Goal: Information Seeking & Learning: Learn about a topic

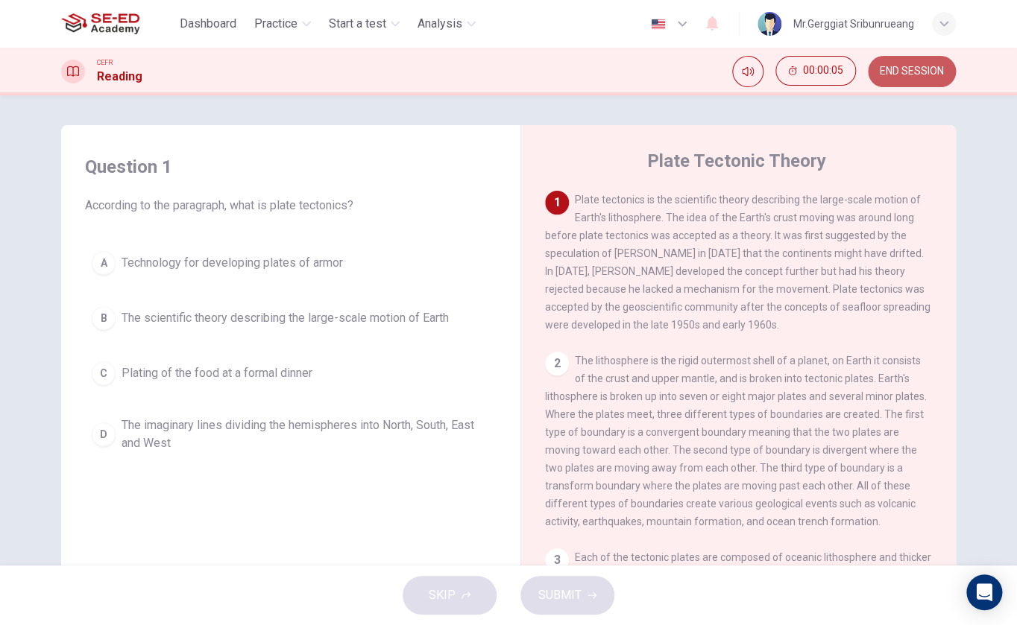
click at [926, 70] on span "END SESSION" at bounding box center [911, 72] width 64 height 12
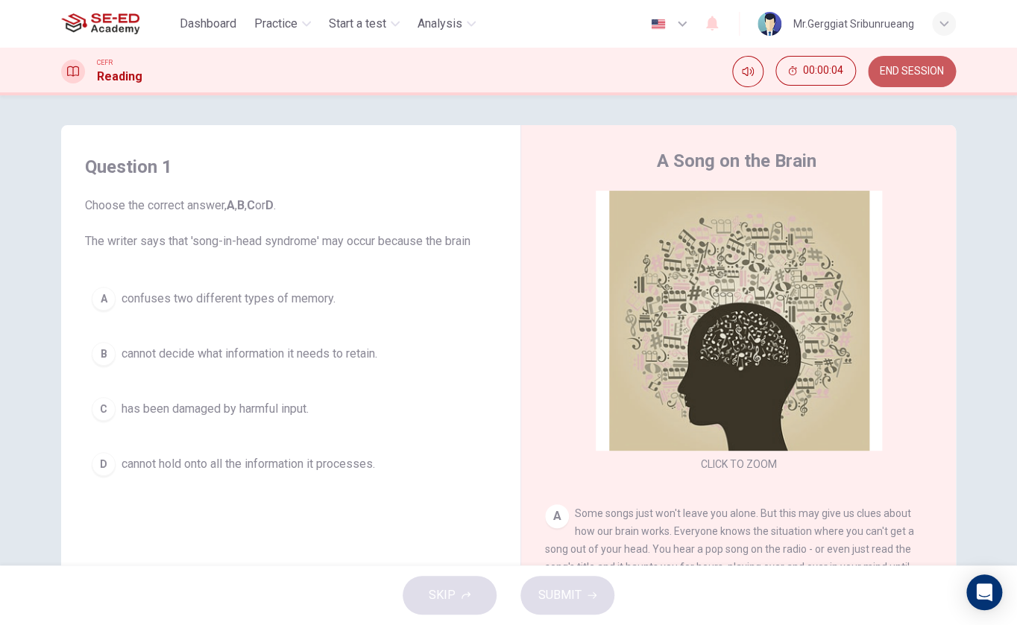
click at [903, 66] on span "END SESSION" at bounding box center [911, 72] width 64 height 12
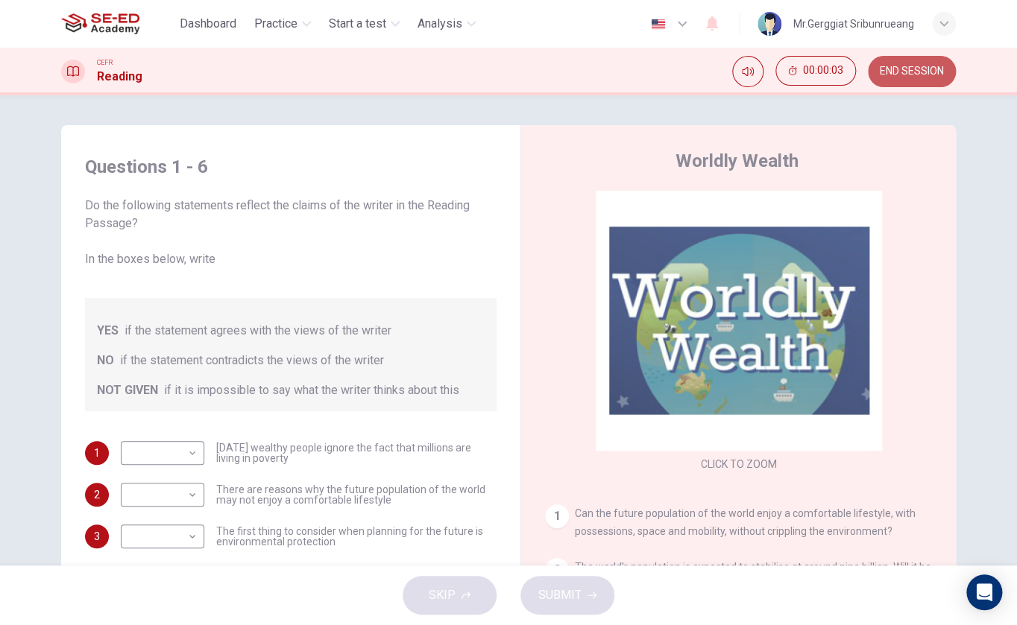
click at [914, 66] on span "END SESSION" at bounding box center [911, 72] width 64 height 12
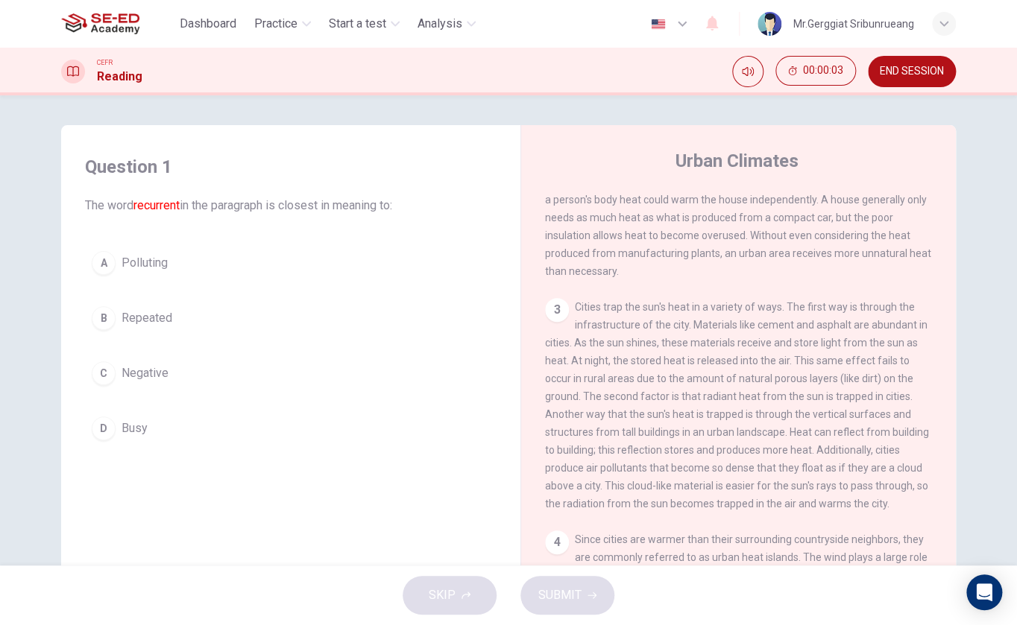
scroll to position [405, 0]
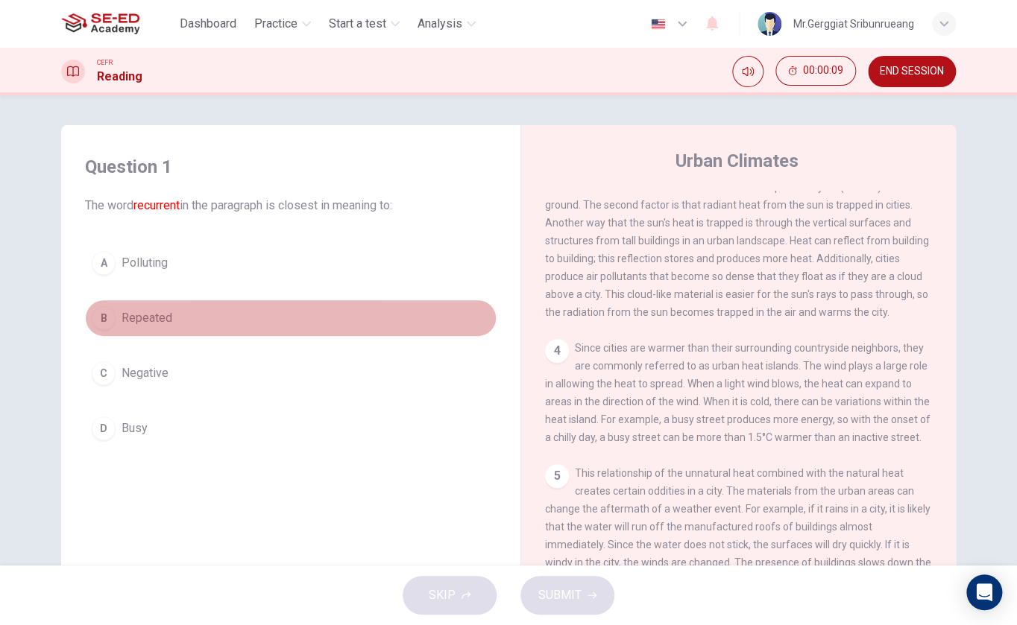
click at [151, 318] on span "Repeated" at bounding box center [146, 318] width 51 height 18
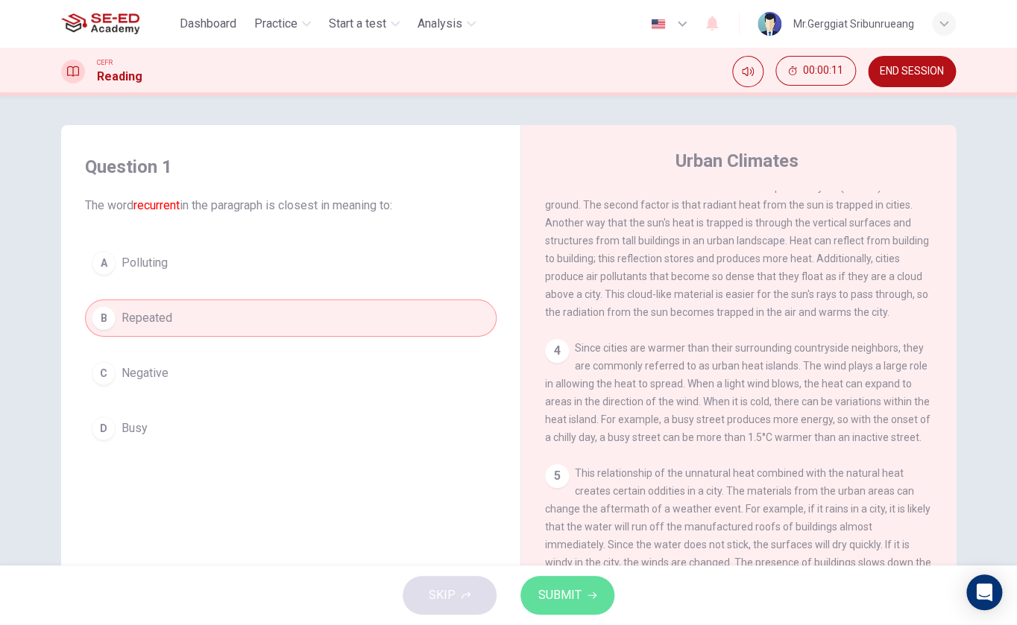
click at [546, 584] on button "SUBMIT" at bounding box center [567, 595] width 94 height 39
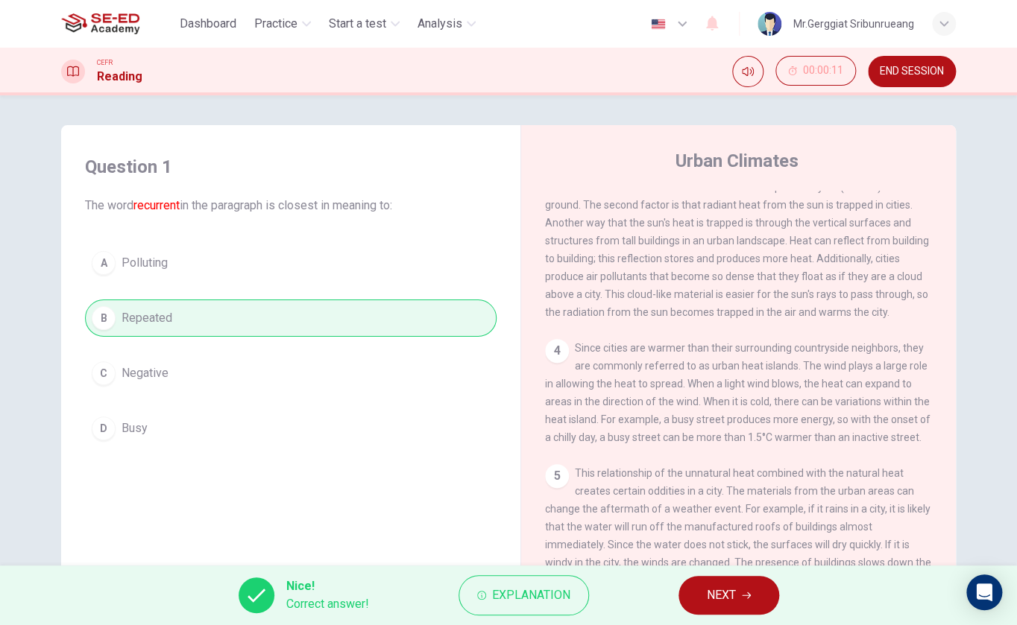
click at [930, 71] on span "END SESSION" at bounding box center [911, 72] width 64 height 12
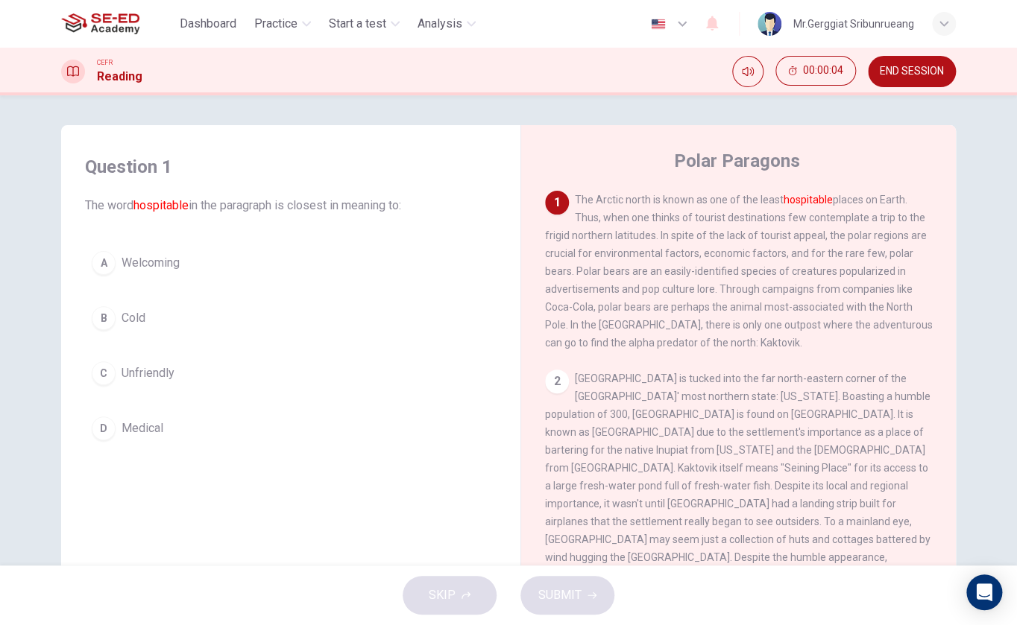
click at [893, 66] on span "END SESSION" at bounding box center [911, 72] width 64 height 12
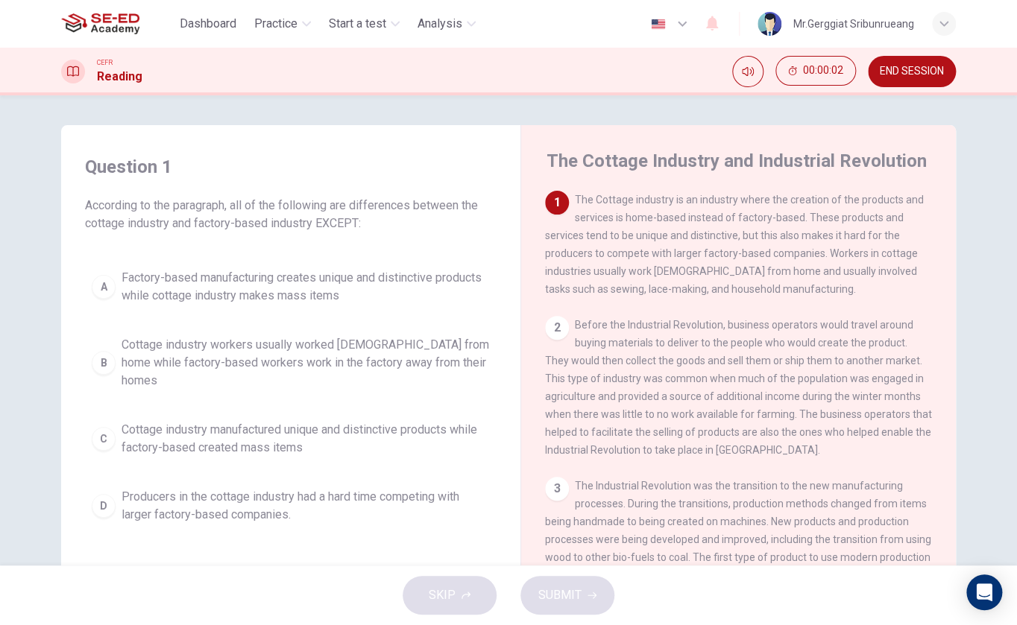
click at [891, 69] on span "END SESSION" at bounding box center [911, 72] width 64 height 12
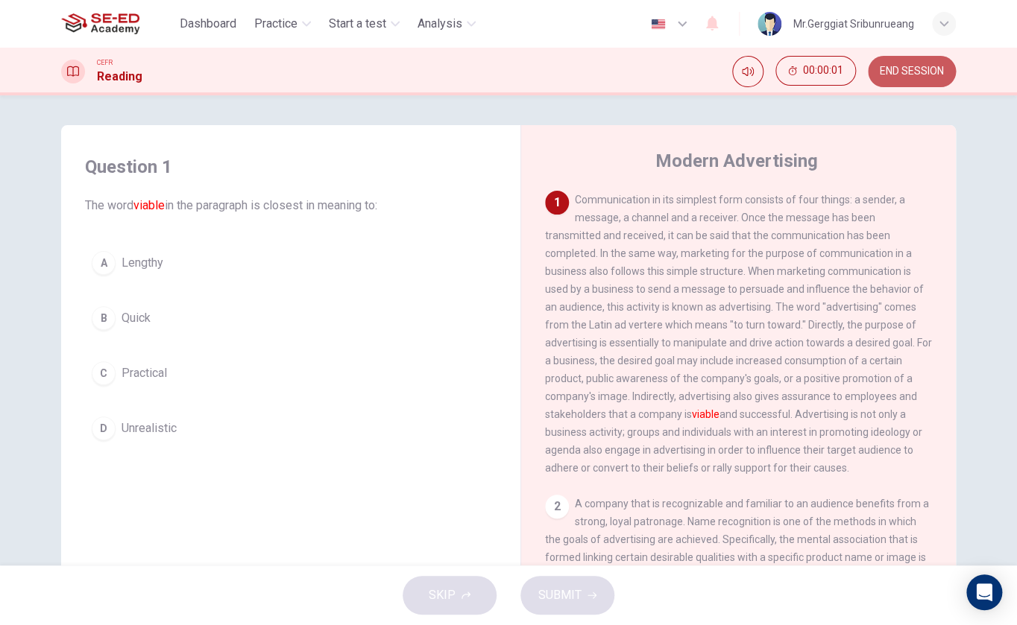
click at [916, 61] on button "END SESSION" at bounding box center [912, 71] width 88 height 31
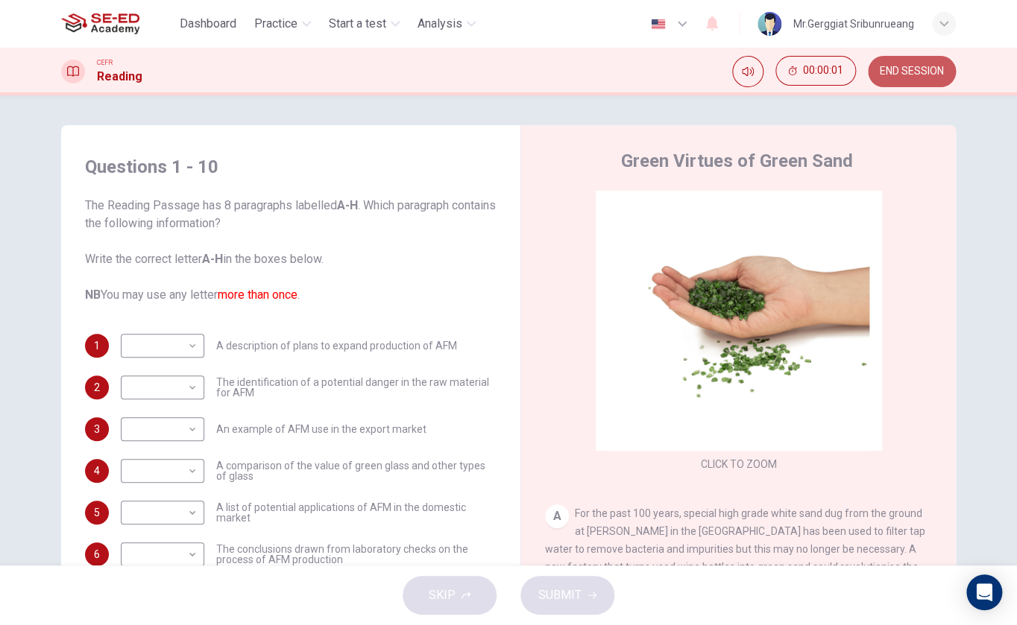
click at [917, 68] on span "END SESSION" at bounding box center [911, 72] width 64 height 12
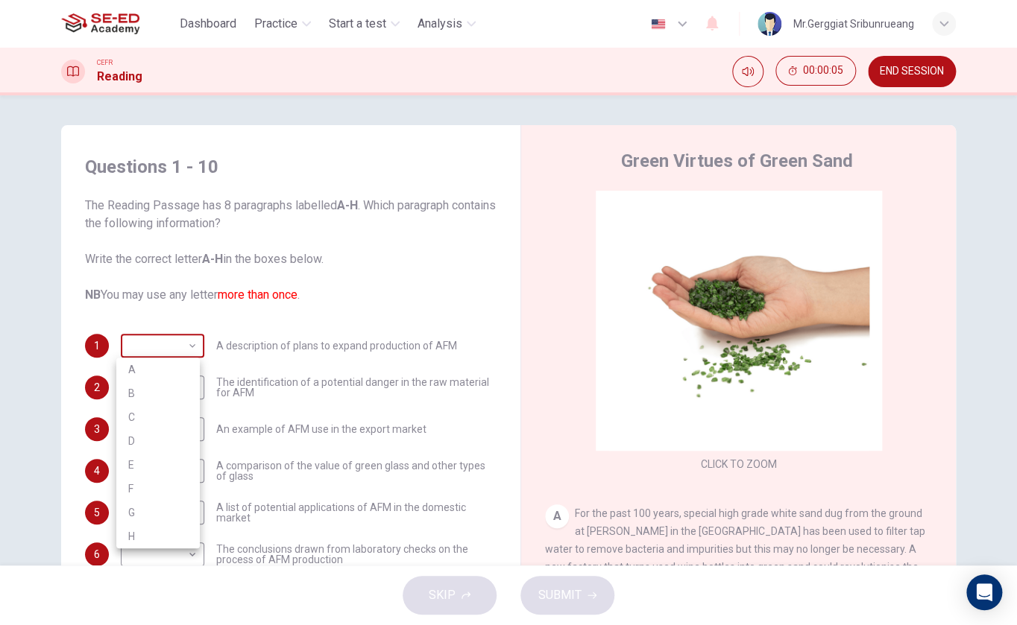
click at [155, 344] on body "This site uses cookies, as explained in our Privacy Policy . If you agree to th…" at bounding box center [508, 312] width 1017 height 625
click at [155, 344] on div at bounding box center [508, 312] width 1017 height 625
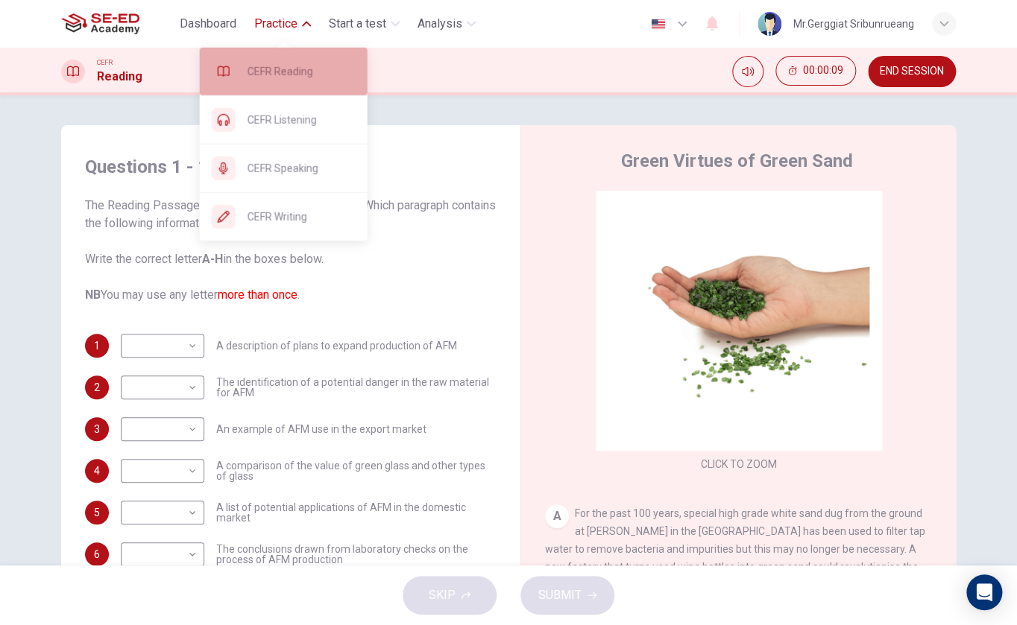
click at [292, 68] on span "CEFR Reading" at bounding box center [301, 72] width 108 height 18
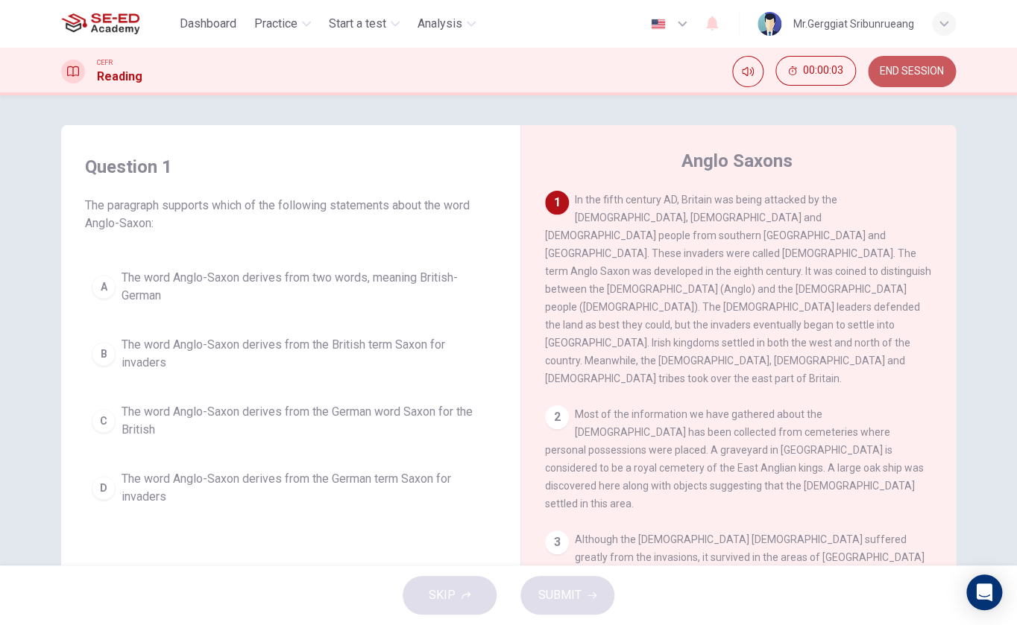
click at [907, 66] on span "END SESSION" at bounding box center [911, 72] width 64 height 12
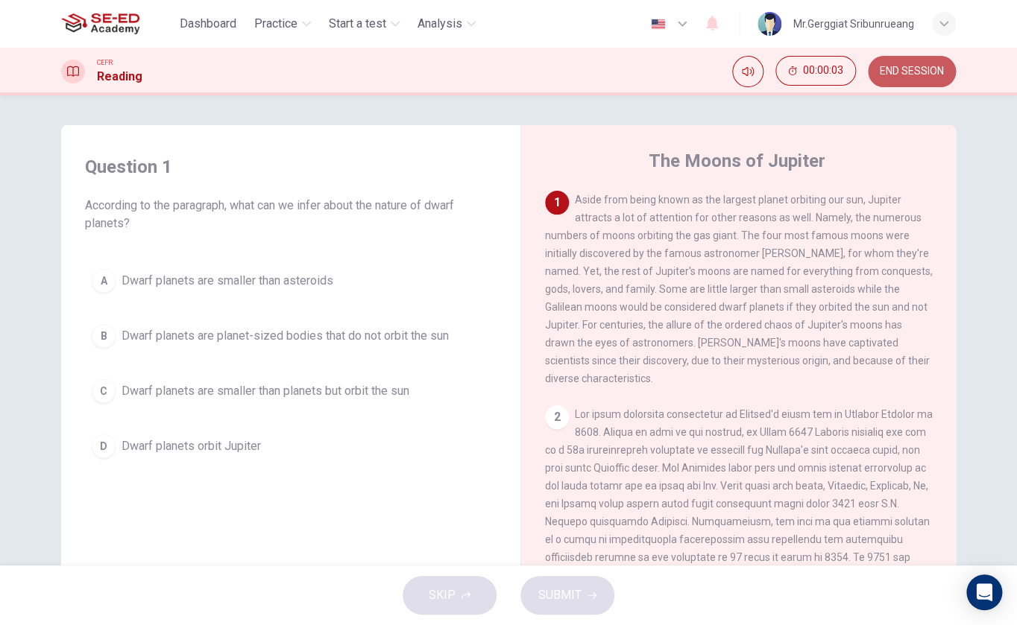
click at [902, 76] on span "END SESSION" at bounding box center [911, 72] width 64 height 12
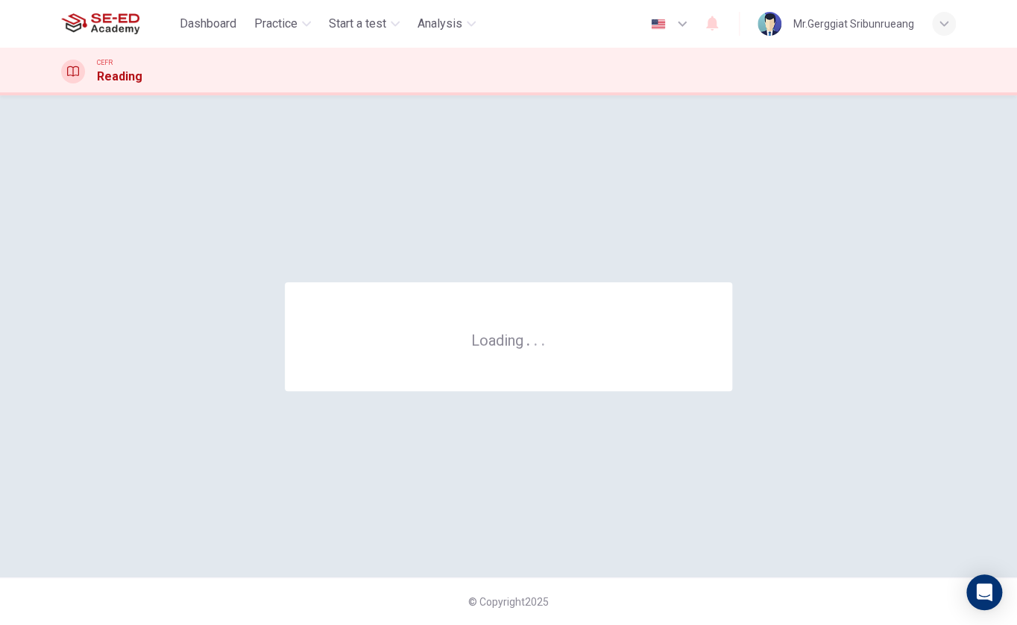
click at [589, 102] on div "Loading . . . © Copyright 2025" at bounding box center [508, 360] width 1017 height 530
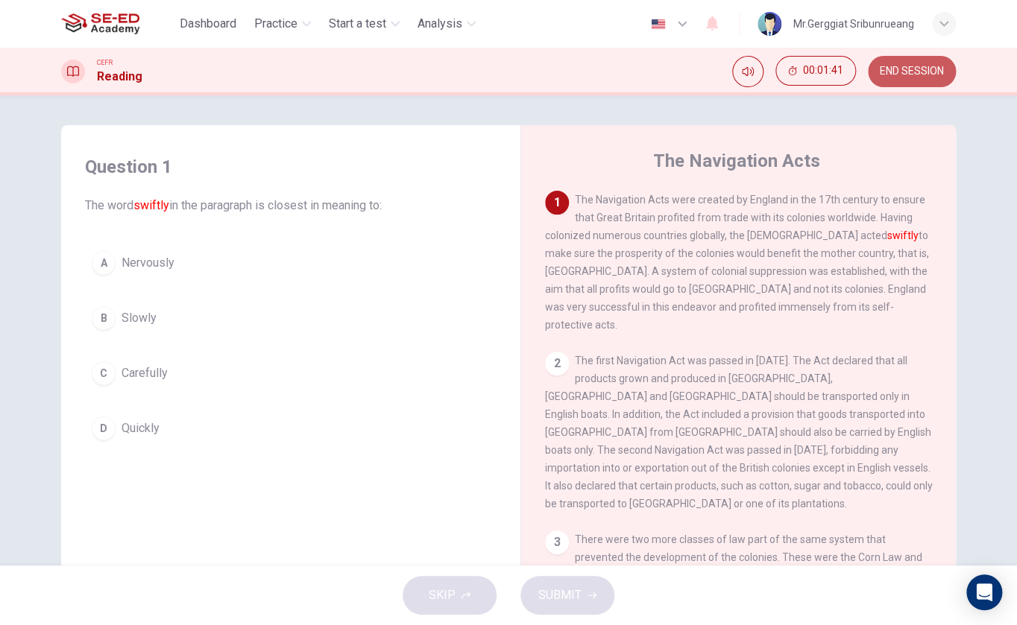
click at [912, 67] on span "END SESSION" at bounding box center [911, 72] width 64 height 12
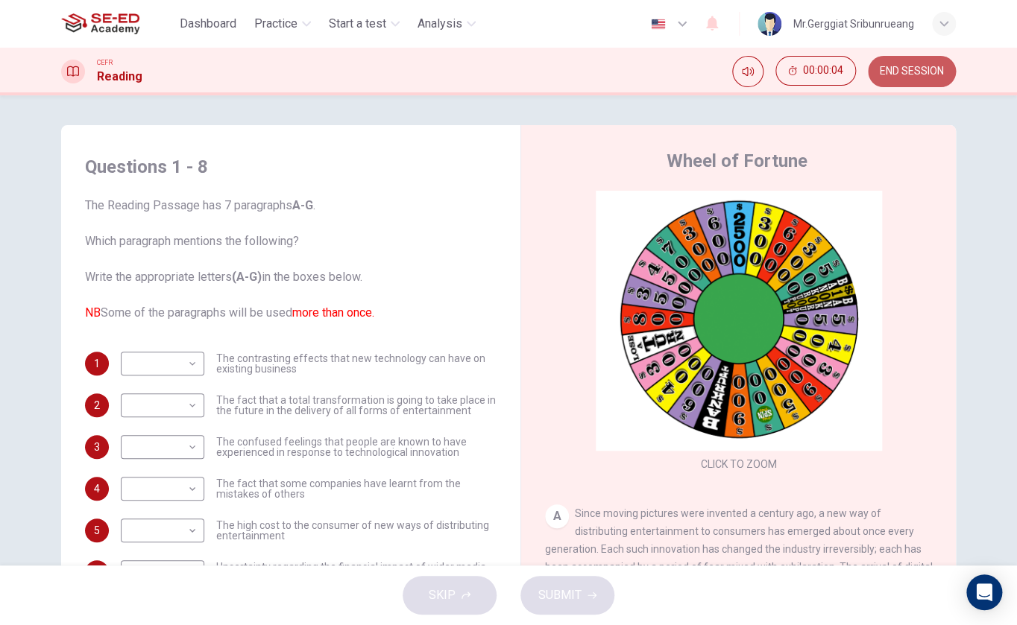
click at [898, 71] on span "END SESSION" at bounding box center [911, 72] width 64 height 12
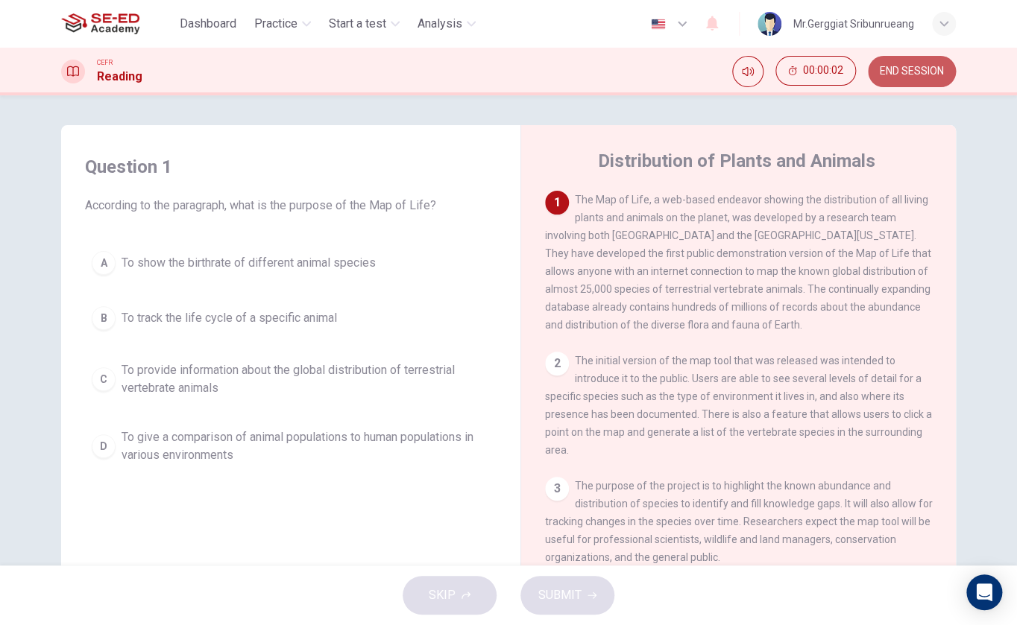
click at [910, 69] on span "END SESSION" at bounding box center [911, 72] width 64 height 12
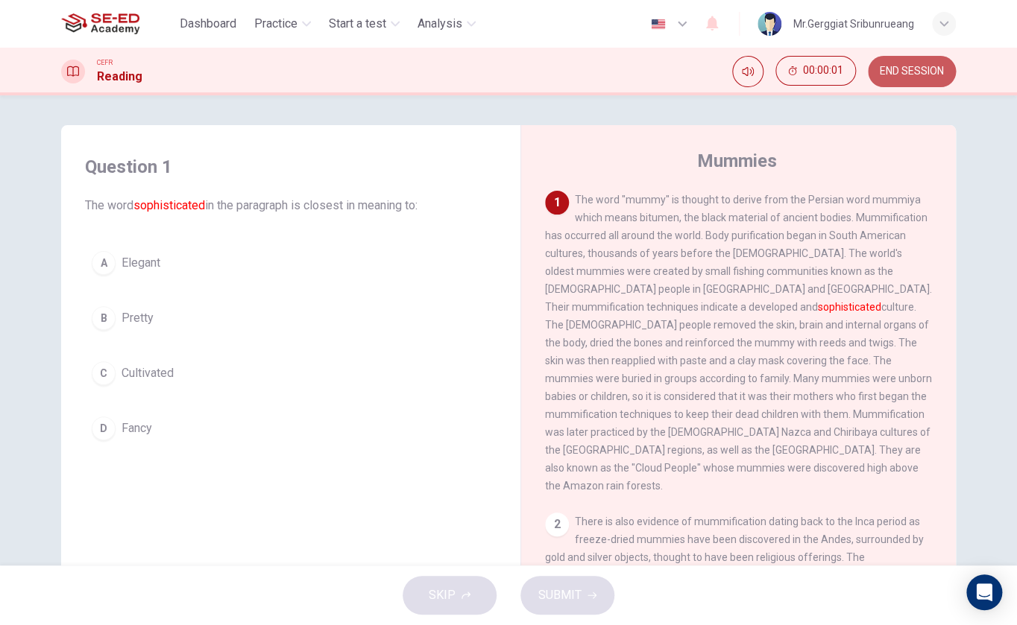
click at [892, 75] on span "END SESSION" at bounding box center [911, 72] width 64 height 12
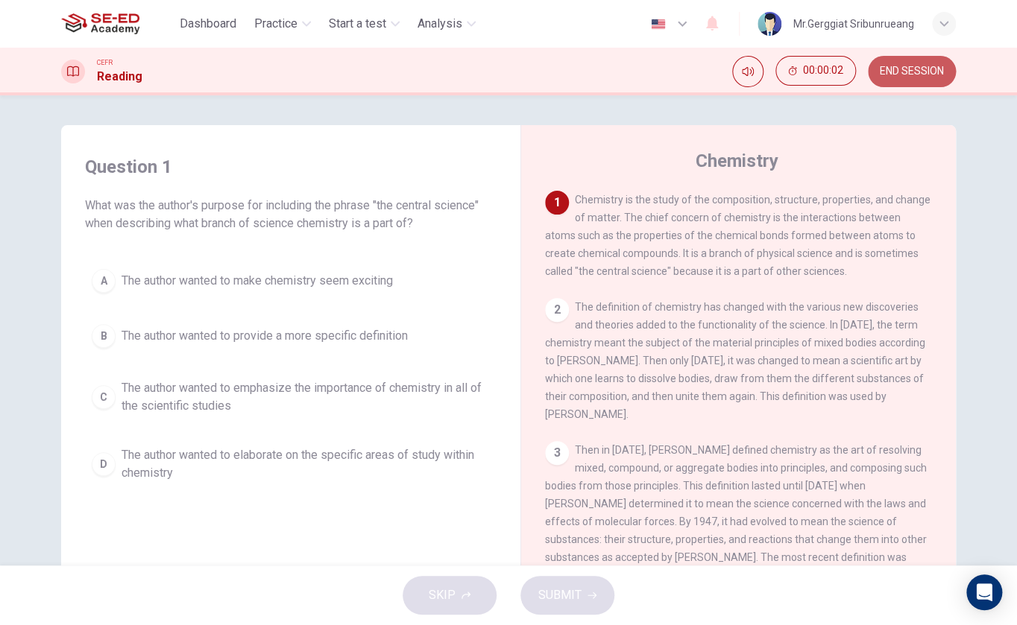
click at [929, 56] on button "END SESSION" at bounding box center [912, 71] width 88 height 31
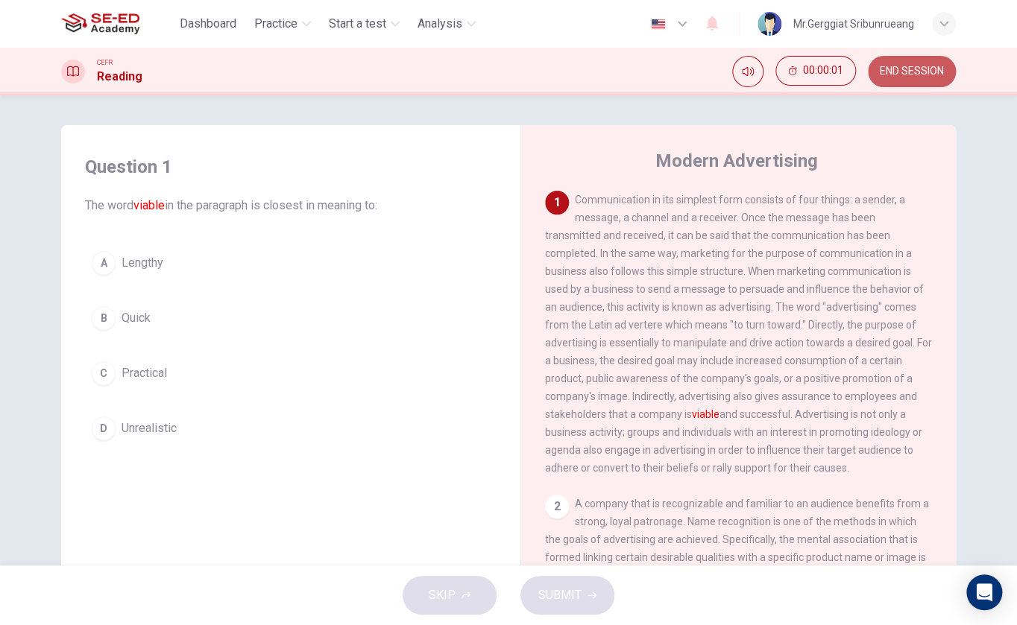
click at [912, 67] on span "END SESSION" at bounding box center [911, 72] width 64 height 12
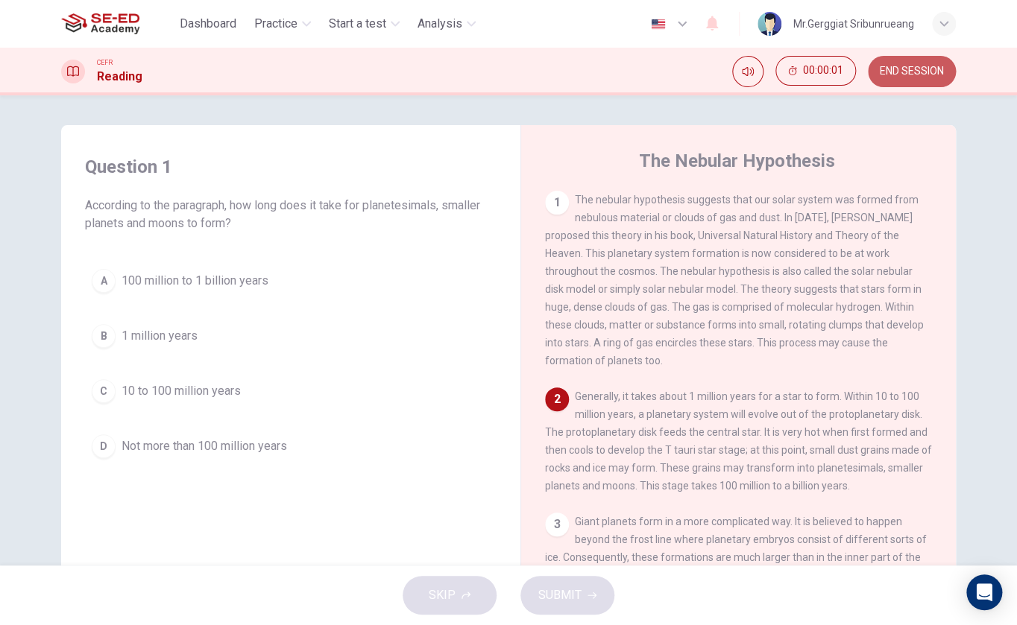
click at [912, 69] on span "END SESSION" at bounding box center [911, 72] width 64 height 12
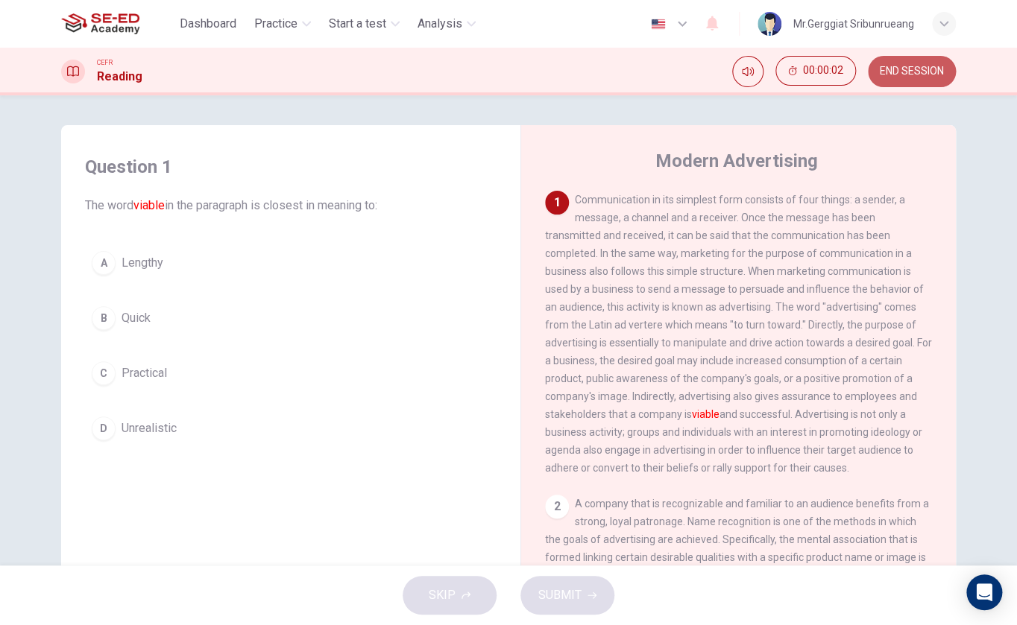
click at [892, 66] on span "END SESSION" at bounding box center [911, 72] width 64 height 12
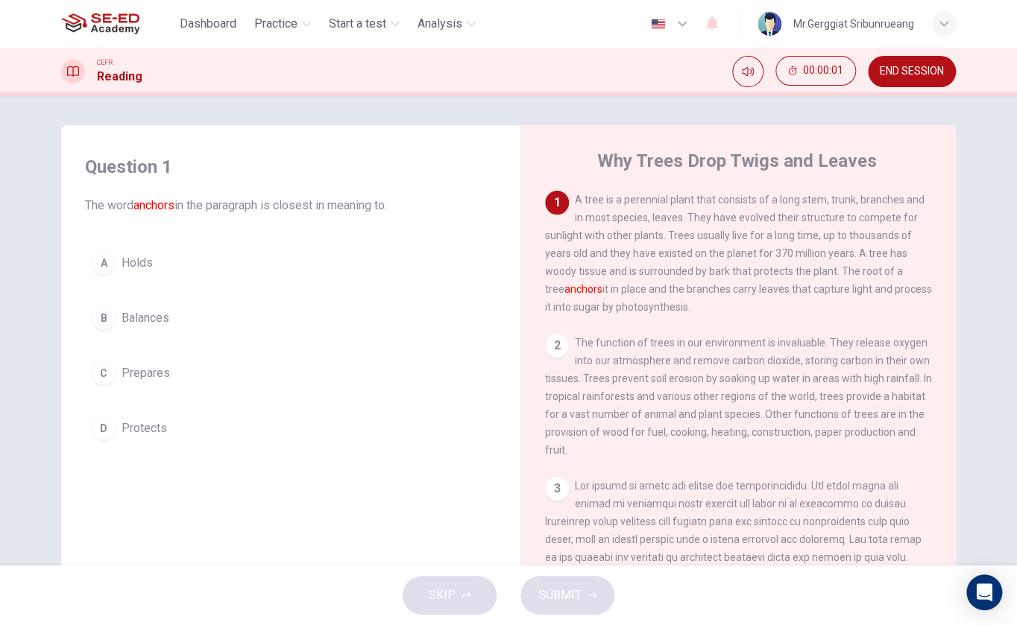
click at [915, 55] on div "CEFR Reading 00:00:01 END SESSION" at bounding box center [508, 72] width 1017 height 48
click at [912, 67] on span "END SESSION" at bounding box center [911, 72] width 64 height 12
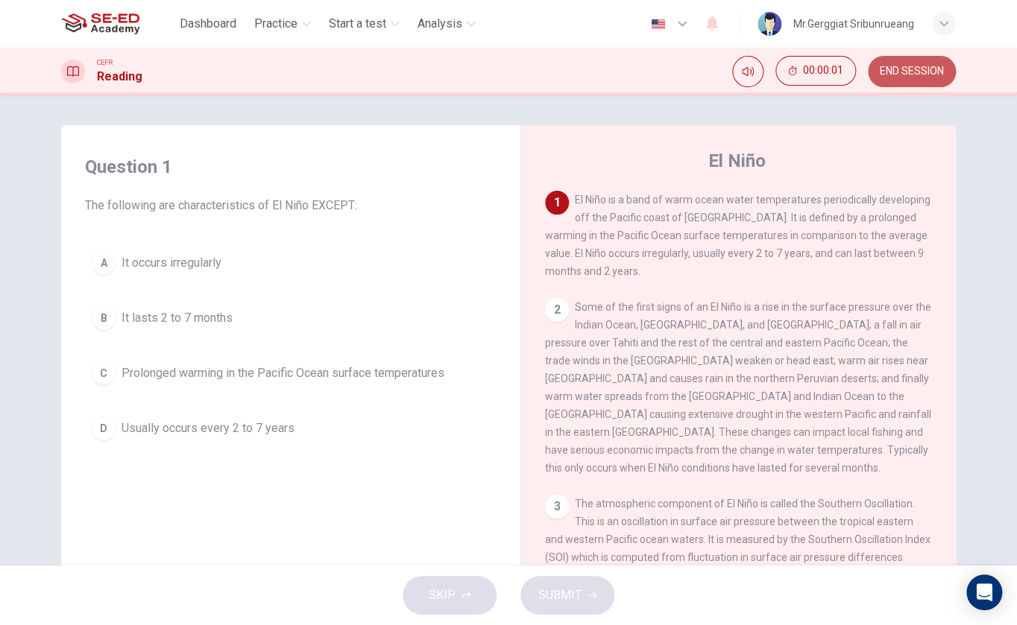
click at [892, 77] on span "END SESSION" at bounding box center [911, 72] width 64 height 12
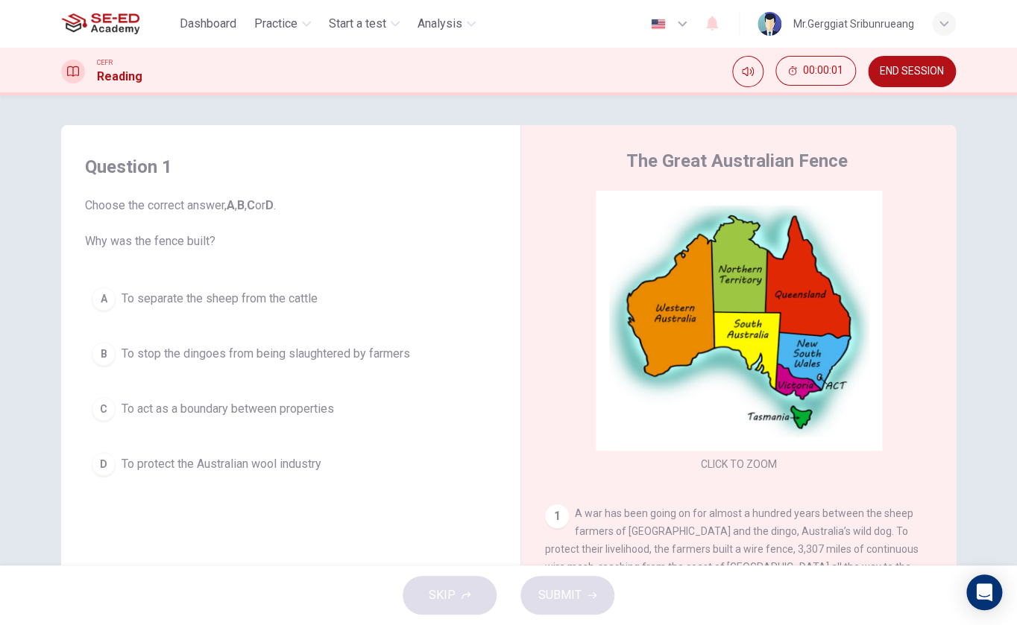
click at [920, 66] on span "END SESSION" at bounding box center [911, 72] width 64 height 12
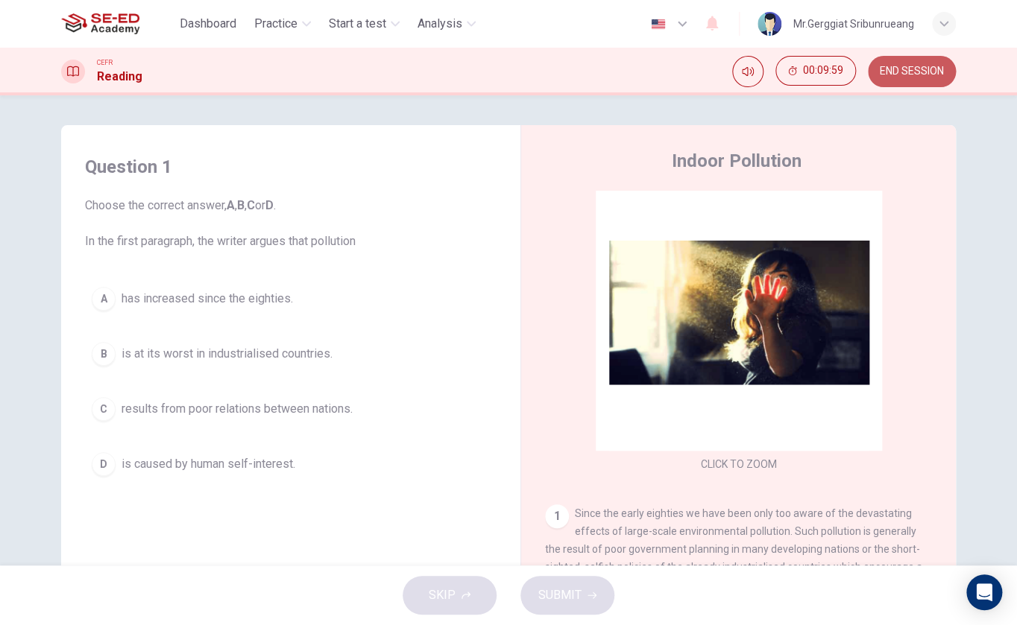
click at [896, 82] on button "END SESSION" at bounding box center [912, 71] width 88 height 31
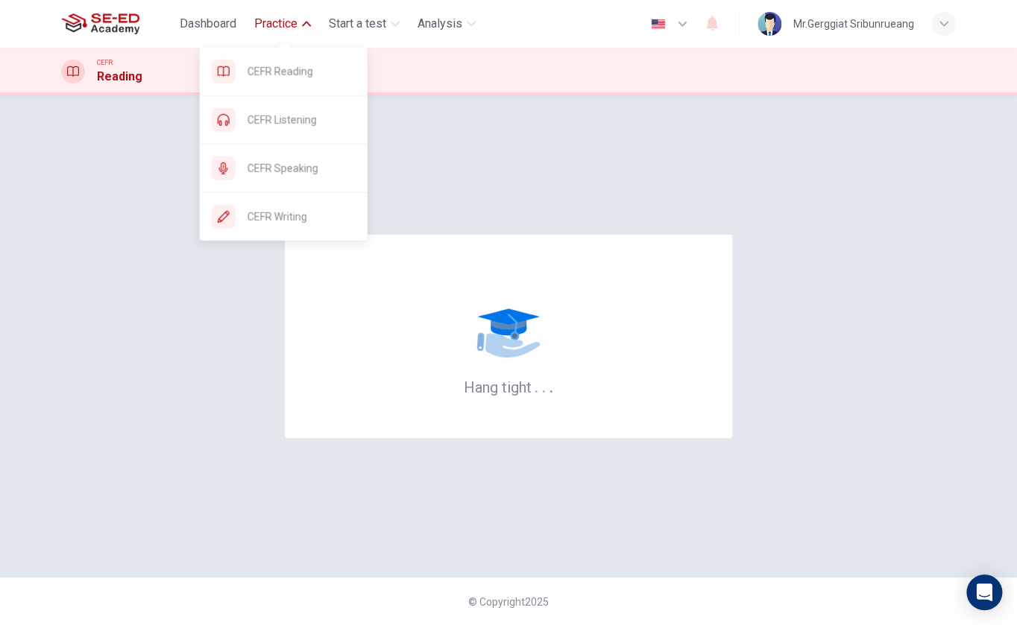
click at [291, 21] on span "Practice" at bounding box center [275, 24] width 43 height 18
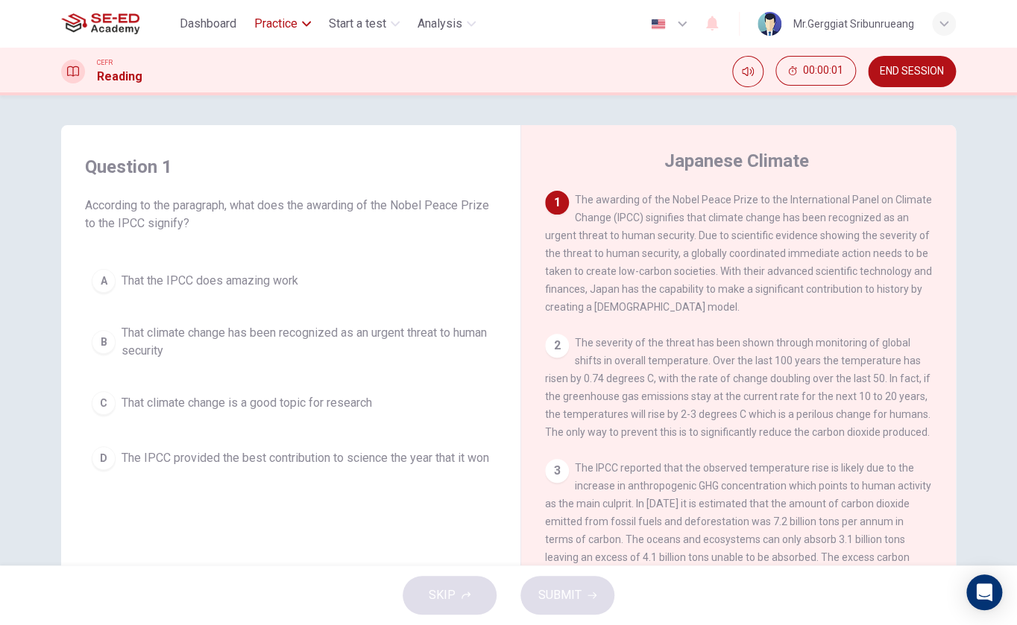
click at [291, 21] on span "Practice" at bounding box center [275, 24] width 43 height 18
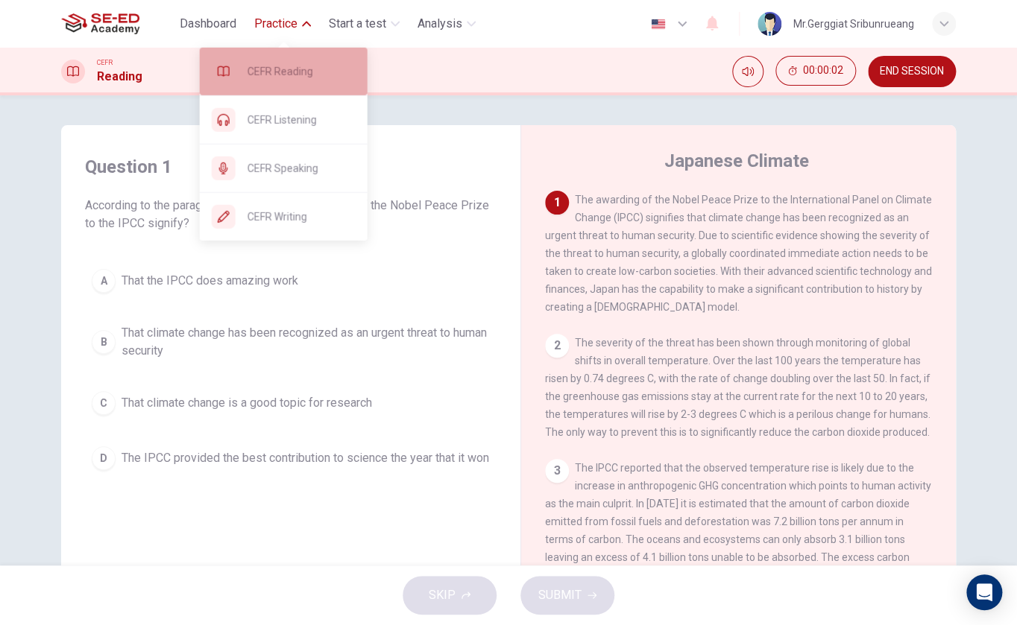
click at [297, 70] on span "CEFR Reading" at bounding box center [301, 72] width 108 height 18
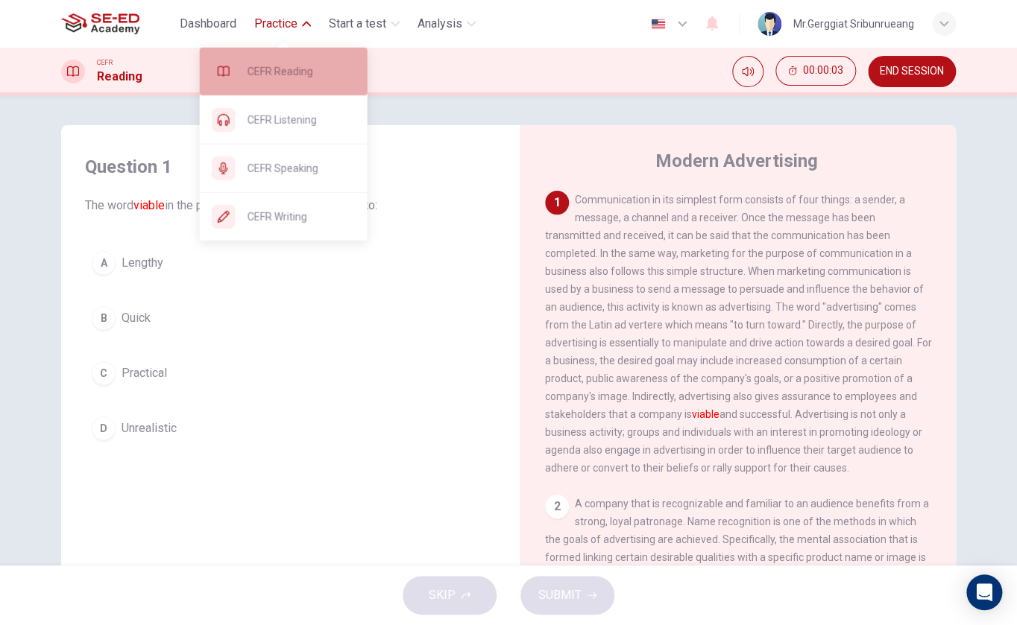
click at [292, 79] on span "CEFR Reading" at bounding box center [301, 72] width 108 height 18
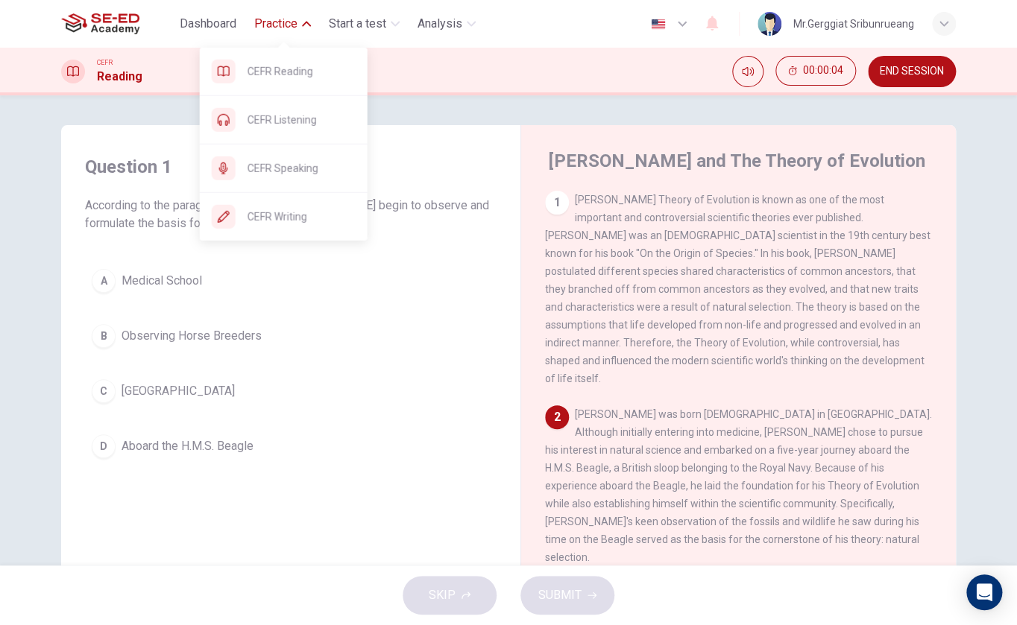
drag, startPoint x: 294, startPoint y: 62, endPoint x: 276, endPoint y: 22, distance: 43.7
click at [276, 22] on span "Practice" at bounding box center [275, 24] width 43 height 18
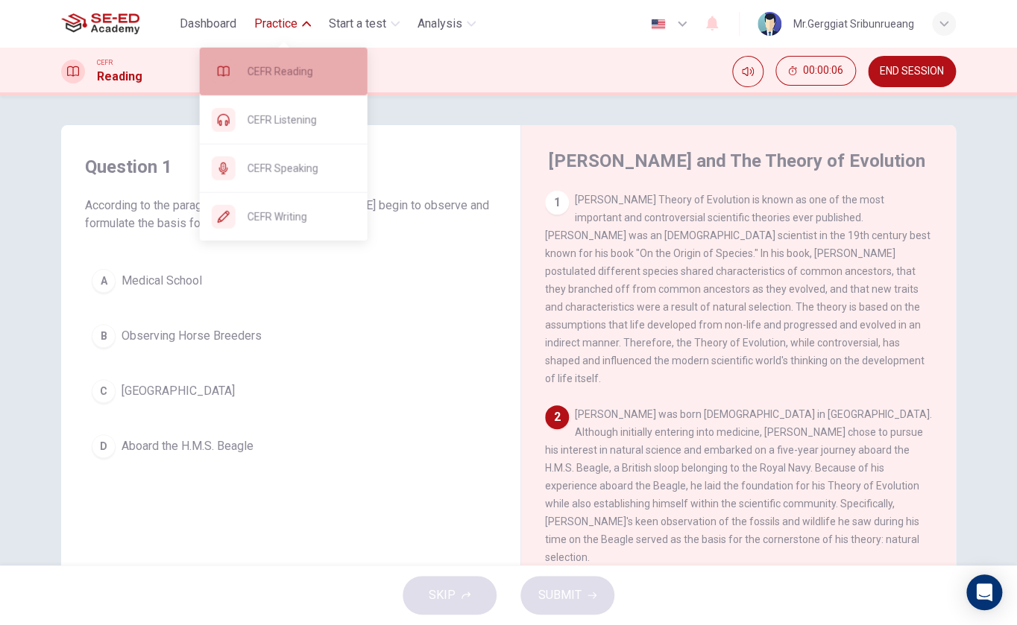
click at [299, 63] on span "CEFR Reading" at bounding box center [301, 72] width 108 height 18
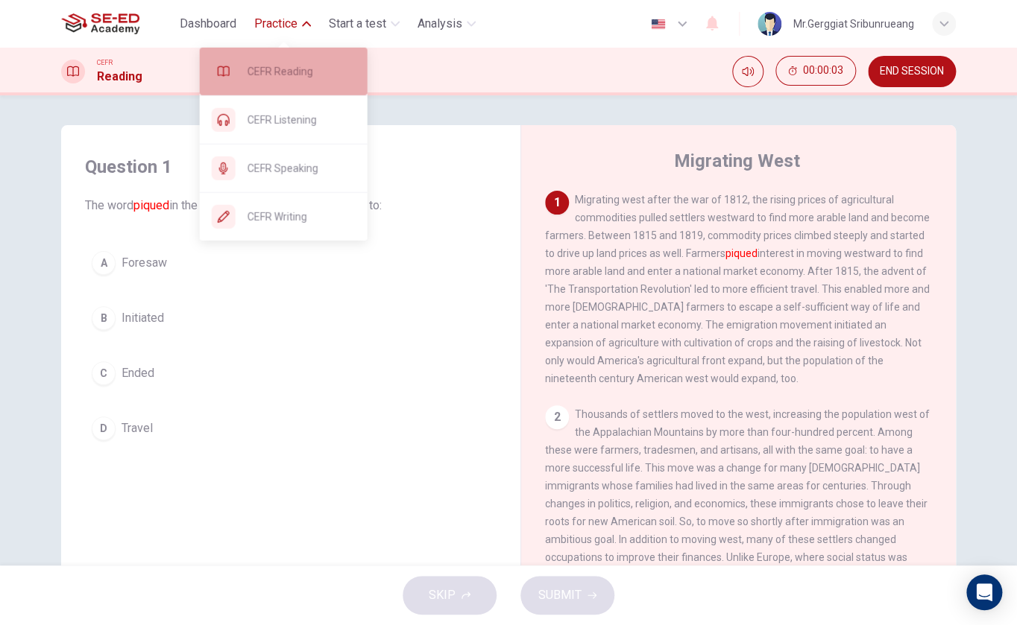
click at [292, 84] on div "CEFR Reading" at bounding box center [284, 72] width 168 height 48
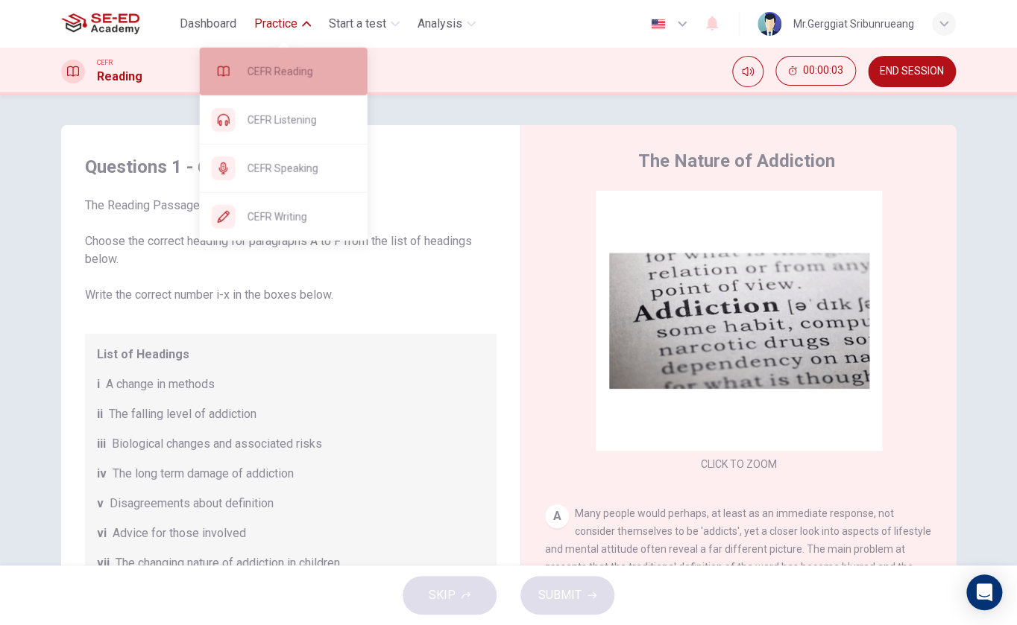
click at [297, 61] on div "CEFR Reading" at bounding box center [284, 72] width 168 height 48
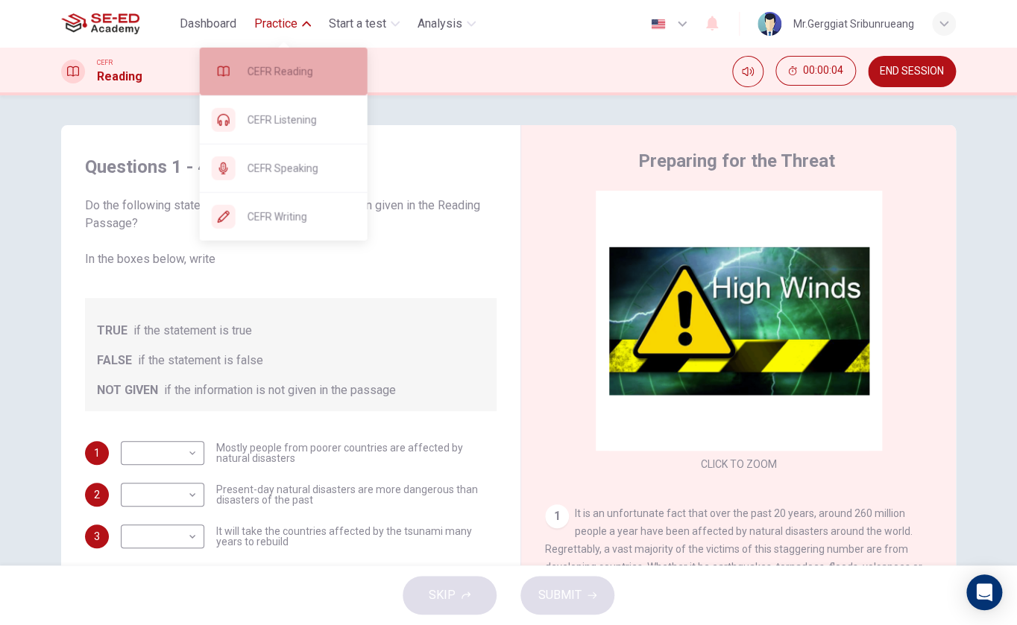
click at [291, 55] on div "CEFR Reading" at bounding box center [284, 72] width 168 height 48
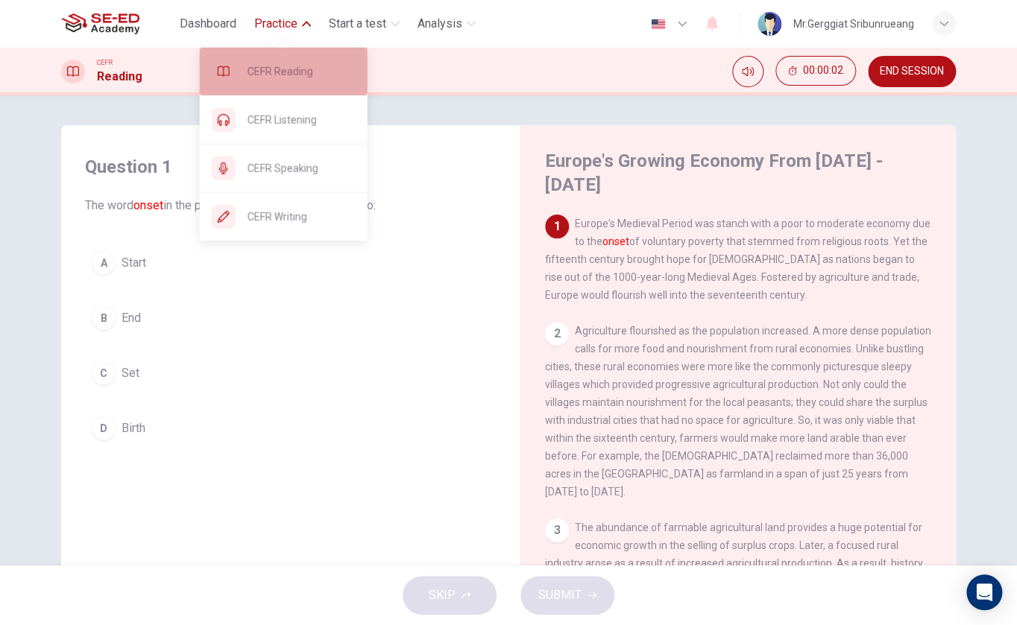
click at [273, 65] on span "CEFR Reading" at bounding box center [301, 72] width 108 height 18
